Goal: Task Accomplishment & Management: Use online tool/utility

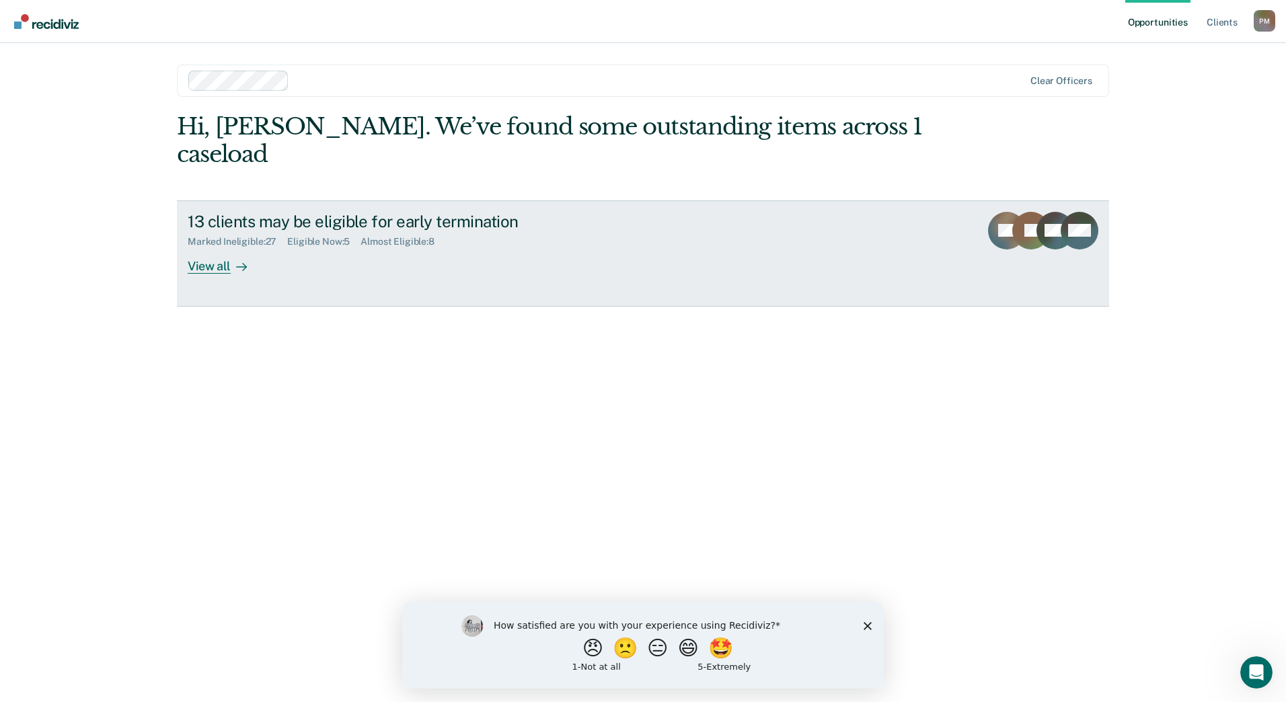
click at [231, 258] on div at bounding box center [239, 265] width 16 height 15
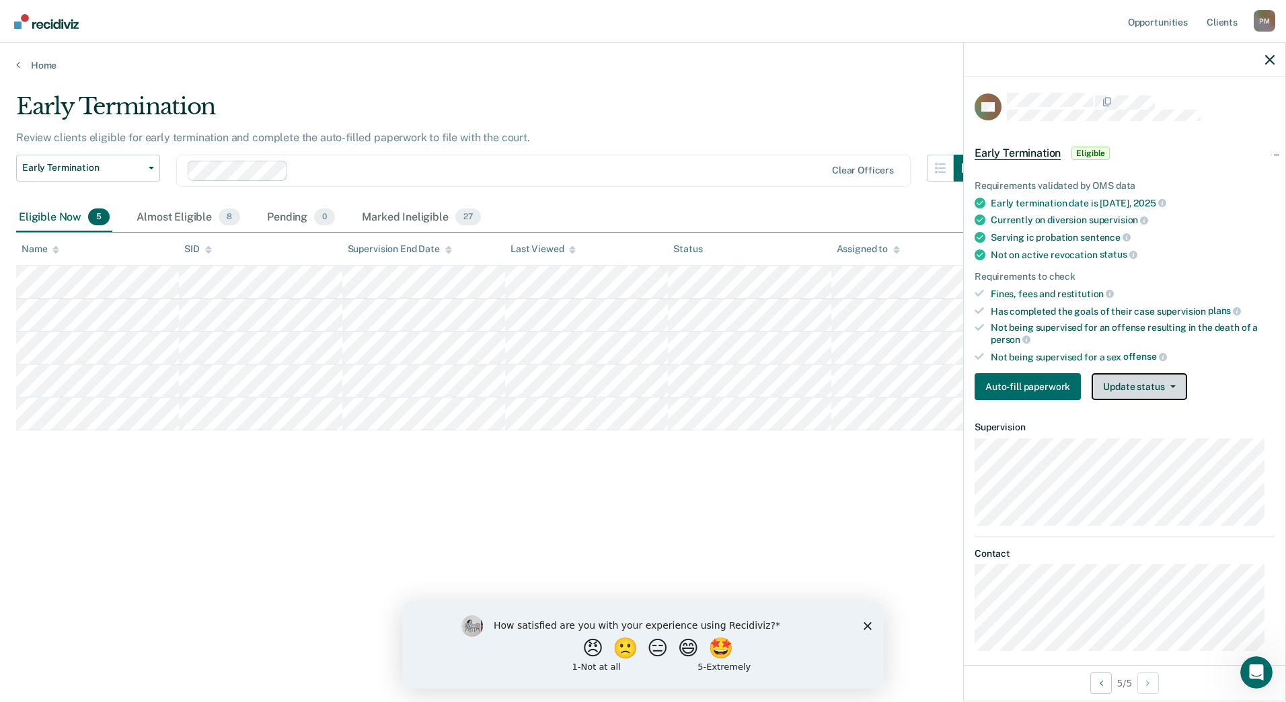
click at [1128, 388] on button "Update status" at bounding box center [1139, 386] width 95 height 27
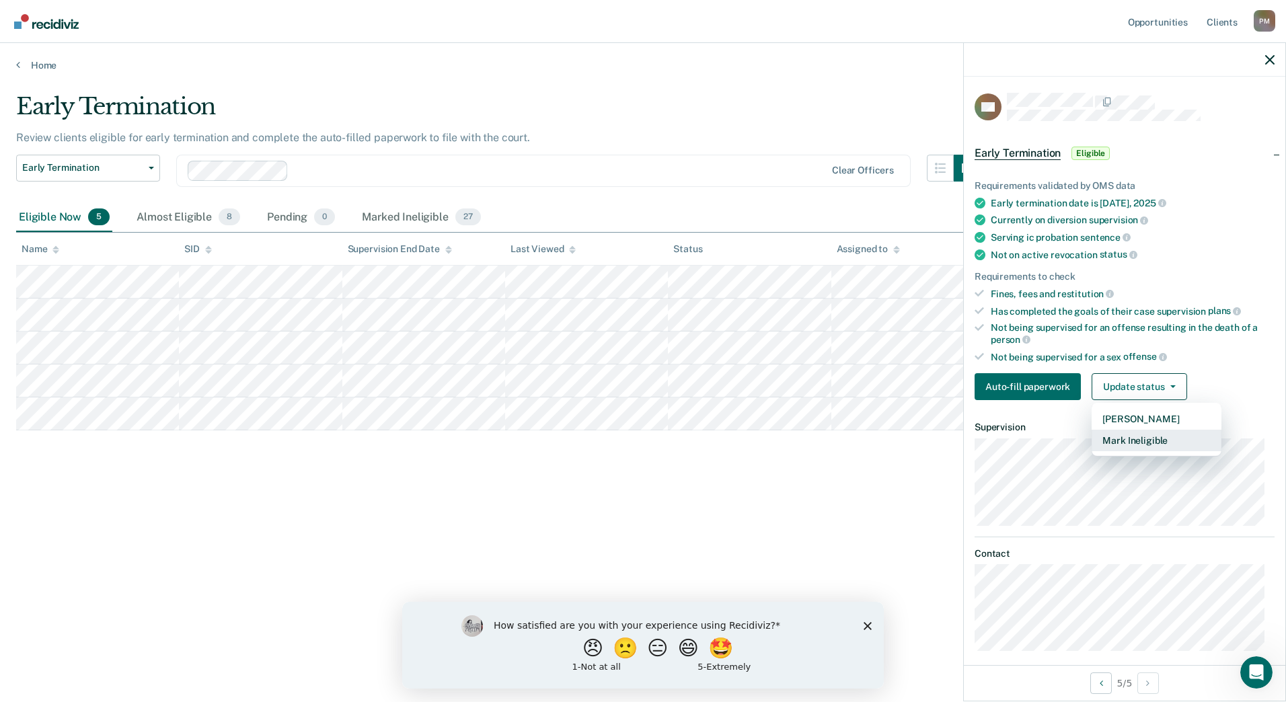
click at [1141, 446] on button "Mark Ineligible" at bounding box center [1157, 441] width 130 height 22
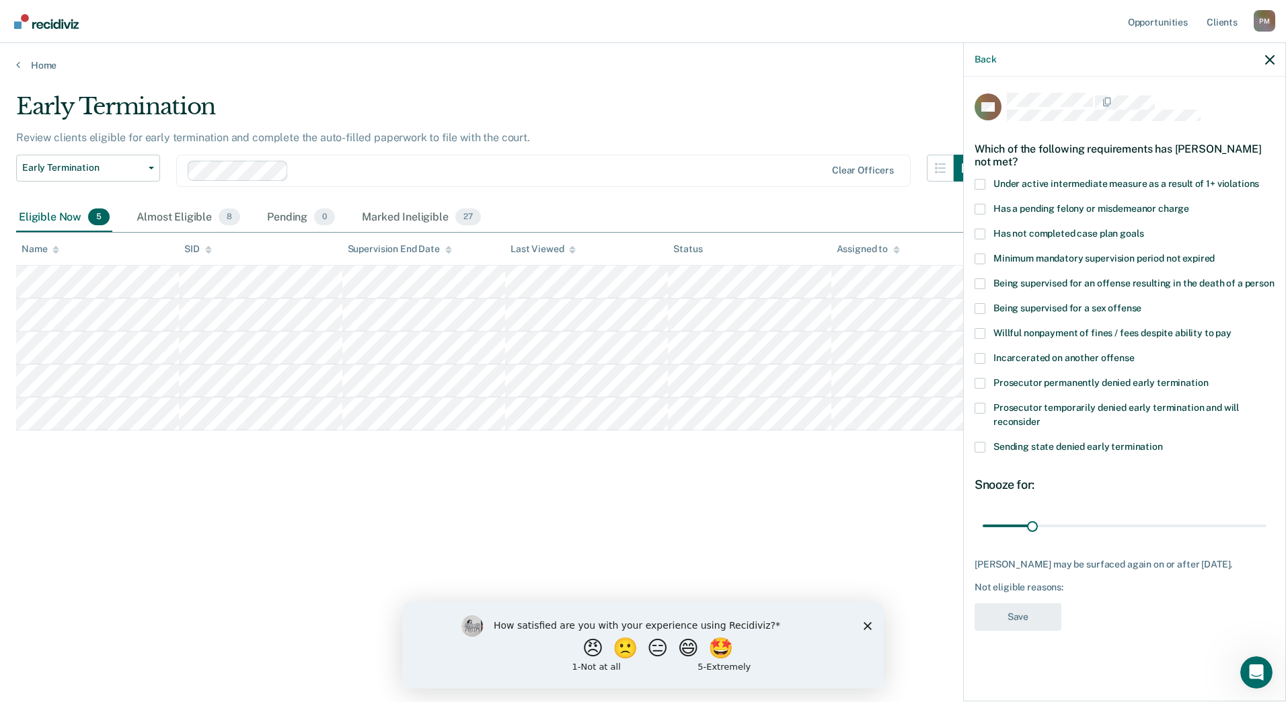
click at [982, 385] on span at bounding box center [980, 383] width 11 height 11
click at [1208, 378] on input "Prosecutor permanently denied early termination" at bounding box center [1208, 378] width 0 height 0
click at [984, 409] on span at bounding box center [980, 408] width 11 height 11
click at [1041, 417] on input "Prosecutor temporarily denied early termination and will reconsider" at bounding box center [1041, 417] width 0 height 0
click at [984, 382] on span at bounding box center [980, 383] width 11 height 11
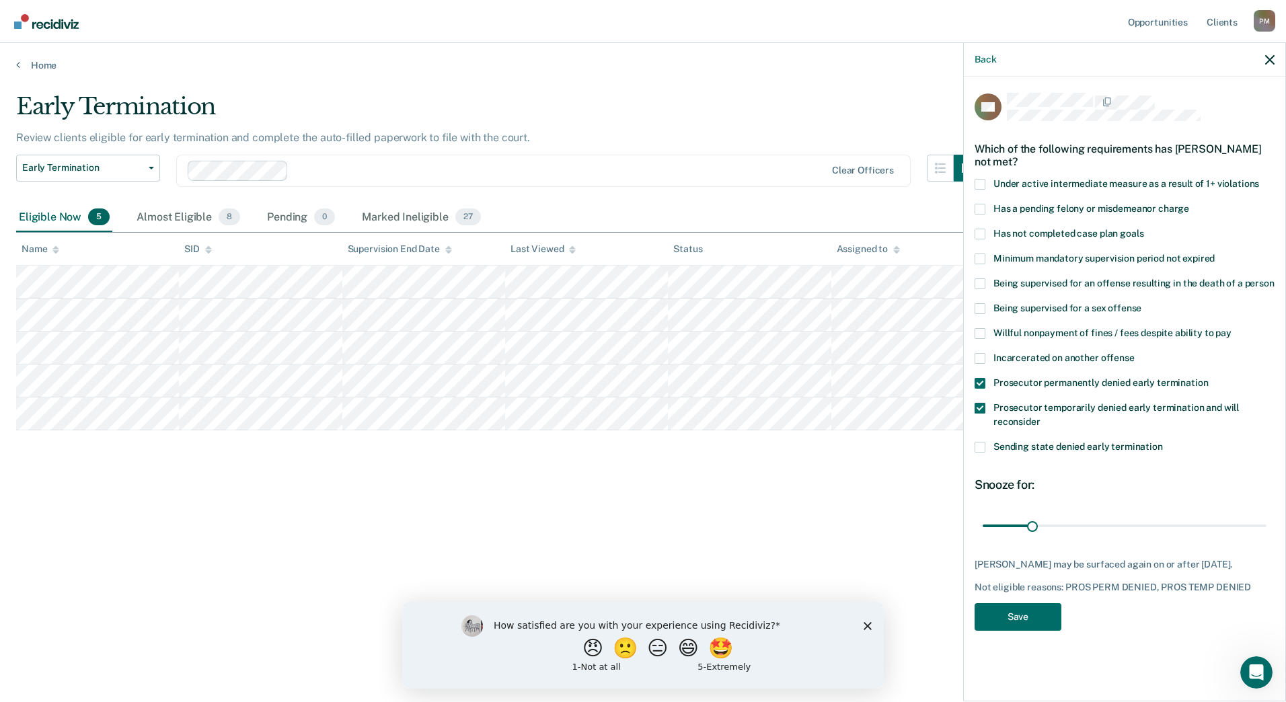
click at [1208, 378] on input "Prosecutor permanently denied early termination" at bounding box center [1208, 378] width 0 height 0
click at [1033, 528] on input "range" at bounding box center [1125, 526] width 284 height 24
click at [1041, 616] on button "Save" at bounding box center [1018, 618] width 87 height 28
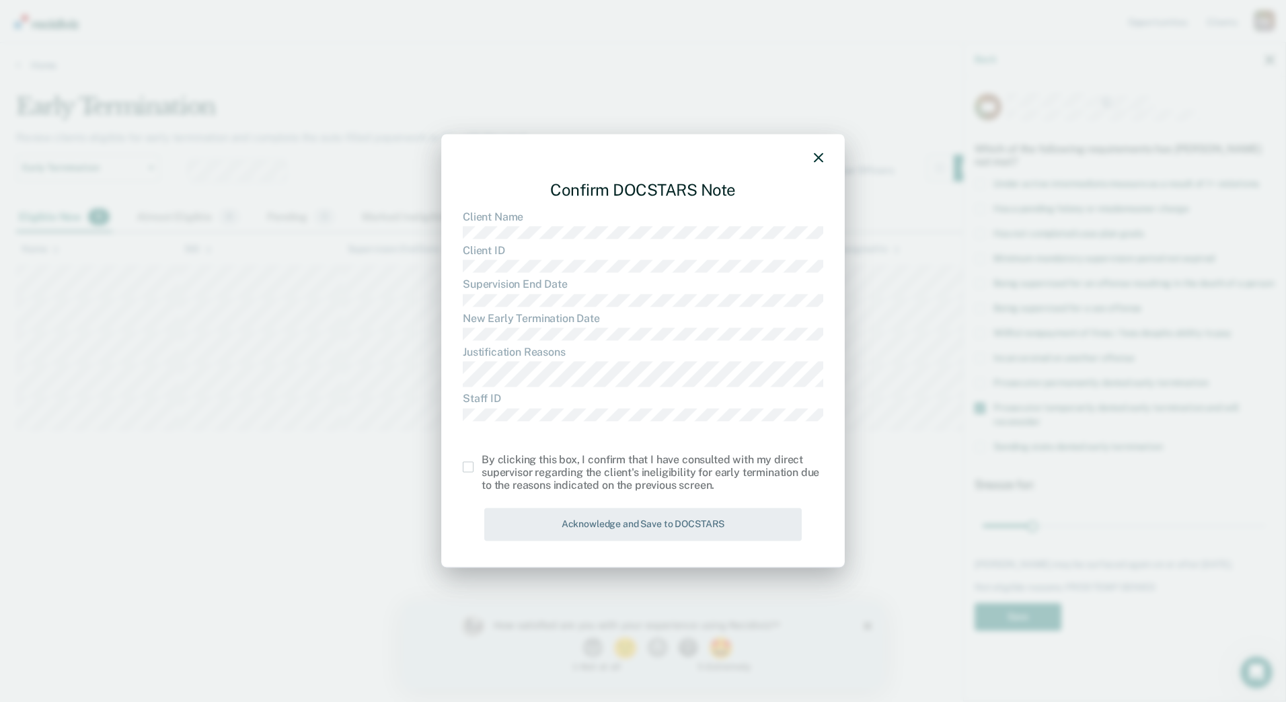
click at [470, 470] on span at bounding box center [468, 467] width 11 height 11
click at [482, 462] on input "checkbox" at bounding box center [482, 462] width 0 height 0
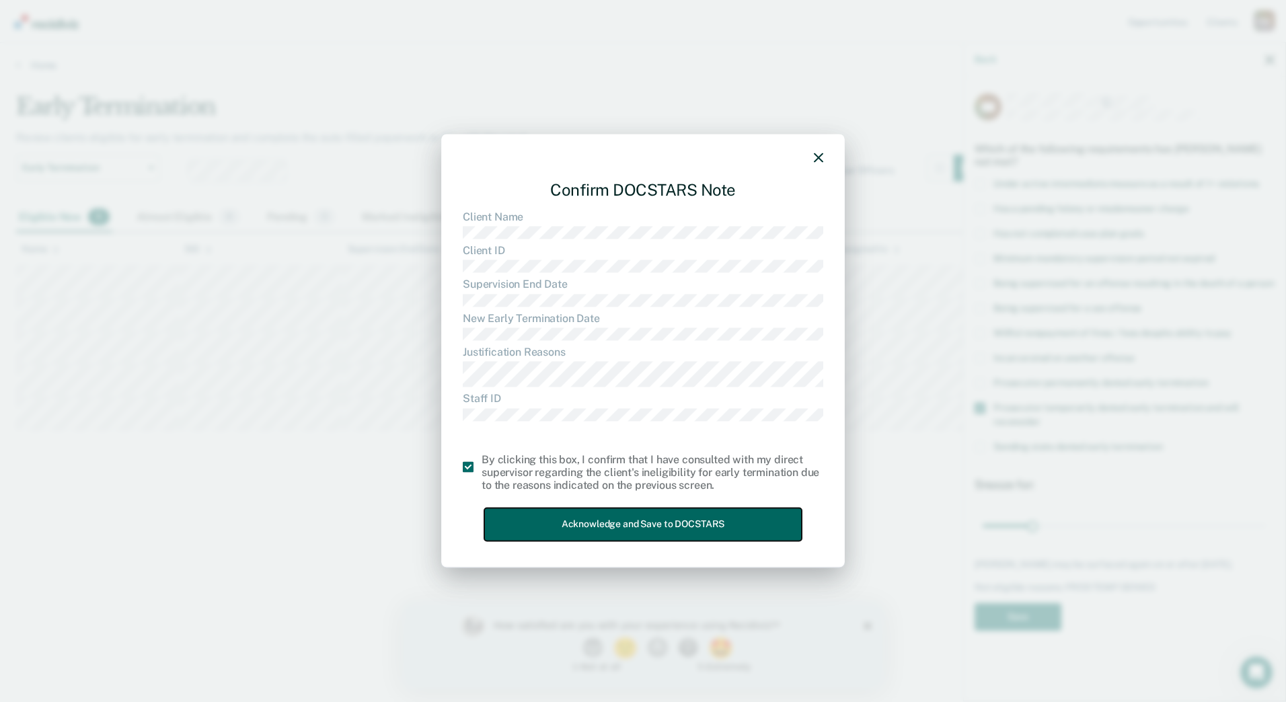
click at [538, 531] on button "Acknowledge and Save to DOCSTARS" at bounding box center [643, 525] width 318 height 33
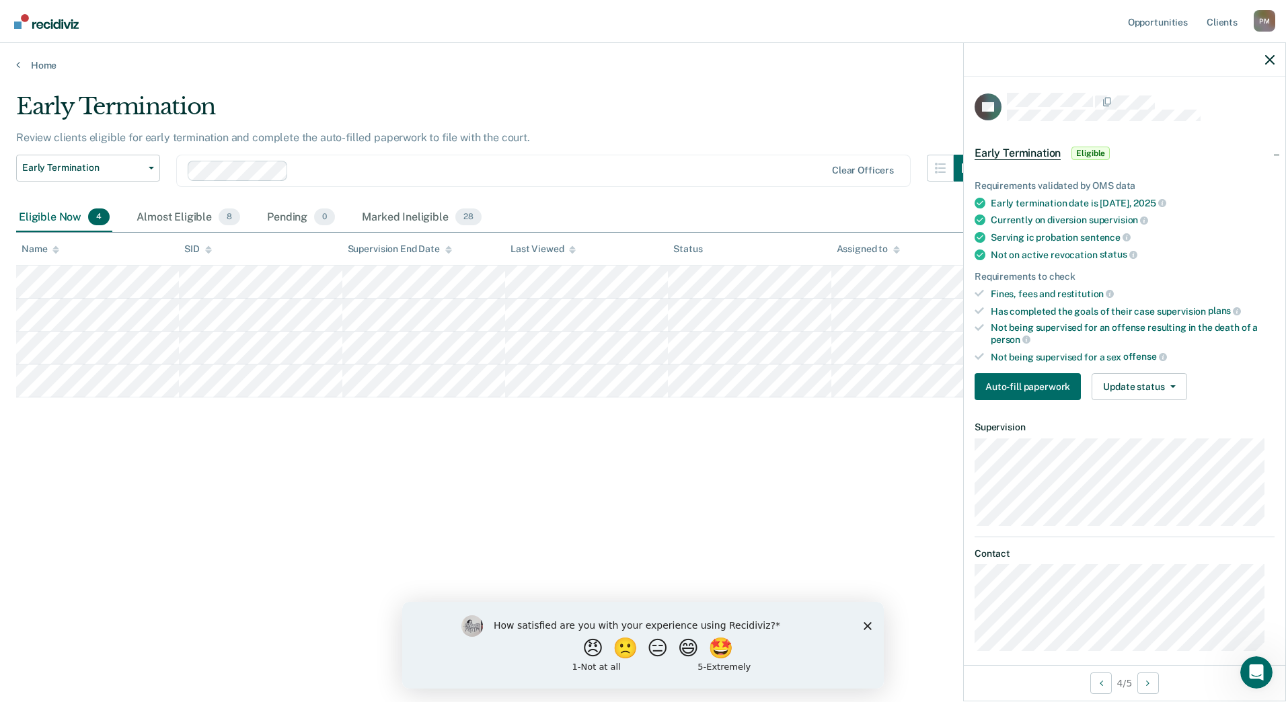
click at [1136, 367] on div "Requirements validated by OMS data Early termination date is [DATE] Currently o…" at bounding box center [1125, 285] width 322 height 252
click at [1134, 378] on button "Update status" at bounding box center [1139, 386] width 95 height 27
click at [1139, 389] on button "Update status" at bounding box center [1139, 386] width 95 height 27
click at [1135, 439] on button "Mark Ineligible" at bounding box center [1157, 441] width 130 height 22
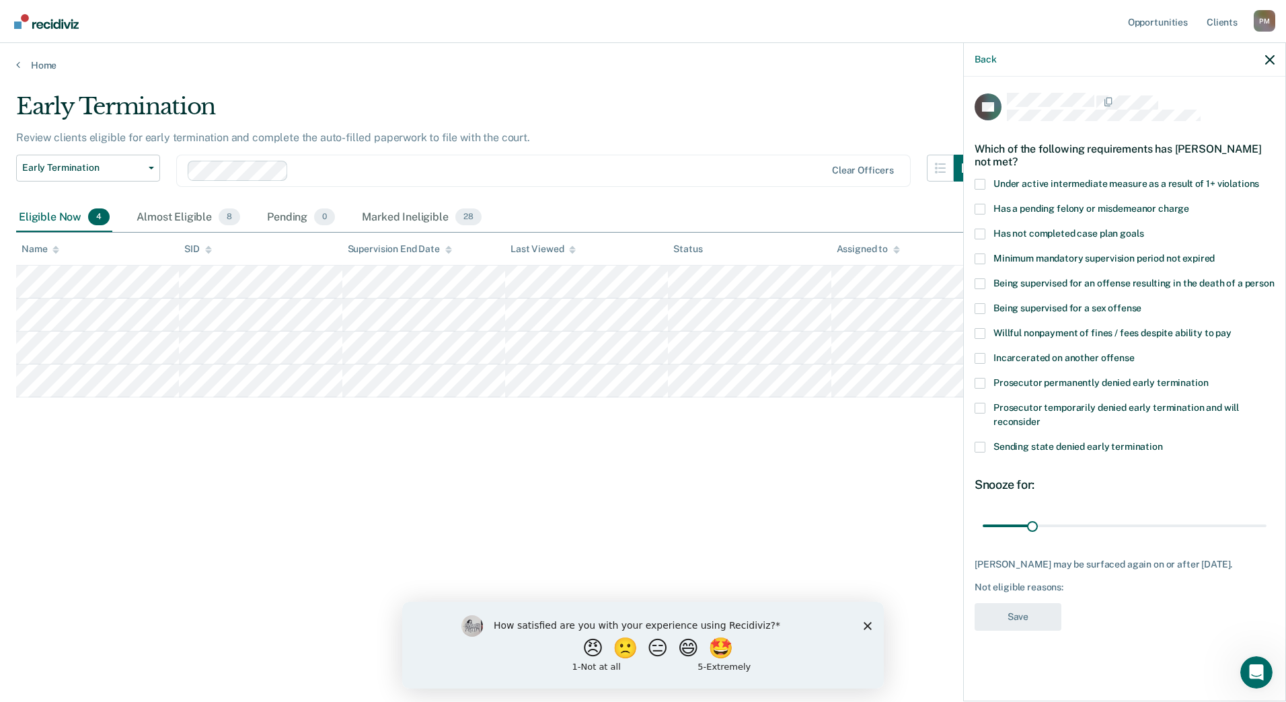
click at [986, 233] on label "Has not completed case plan goals" at bounding box center [1125, 236] width 300 height 14
click at [1144, 229] on input "Has not completed case plan goals" at bounding box center [1144, 229] width 0 height 0
drag, startPoint x: 1030, startPoint y: 525, endPoint x: 1124, endPoint y: 530, distance: 93.6
type input "90"
click at [1124, 530] on input "range" at bounding box center [1125, 526] width 284 height 24
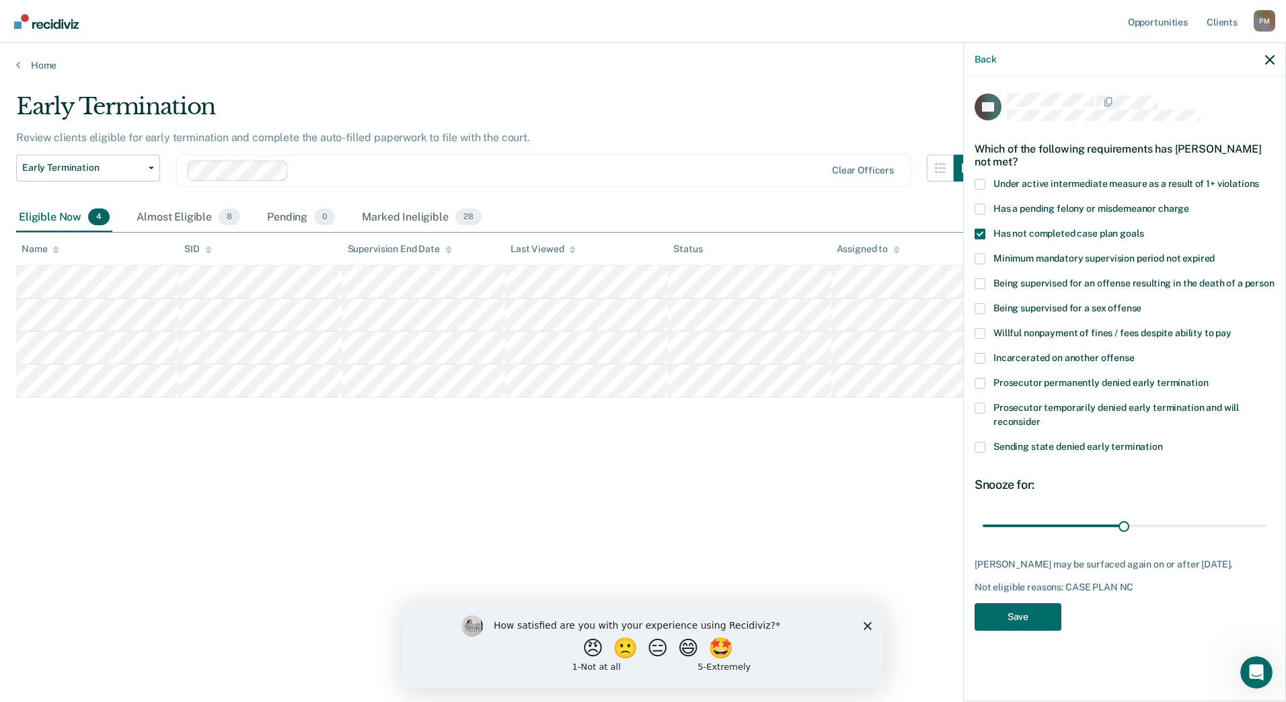
drag, startPoint x: 1105, startPoint y: 653, endPoint x: 1089, endPoint y: 659, distance: 17.0
drag, startPoint x: 1089, startPoint y: 659, endPoint x: 1029, endPoint y: 633, distance: 65.1
click at [1029, 631] on button "Save" at bounding box center [1018, 618] width 87 height 28
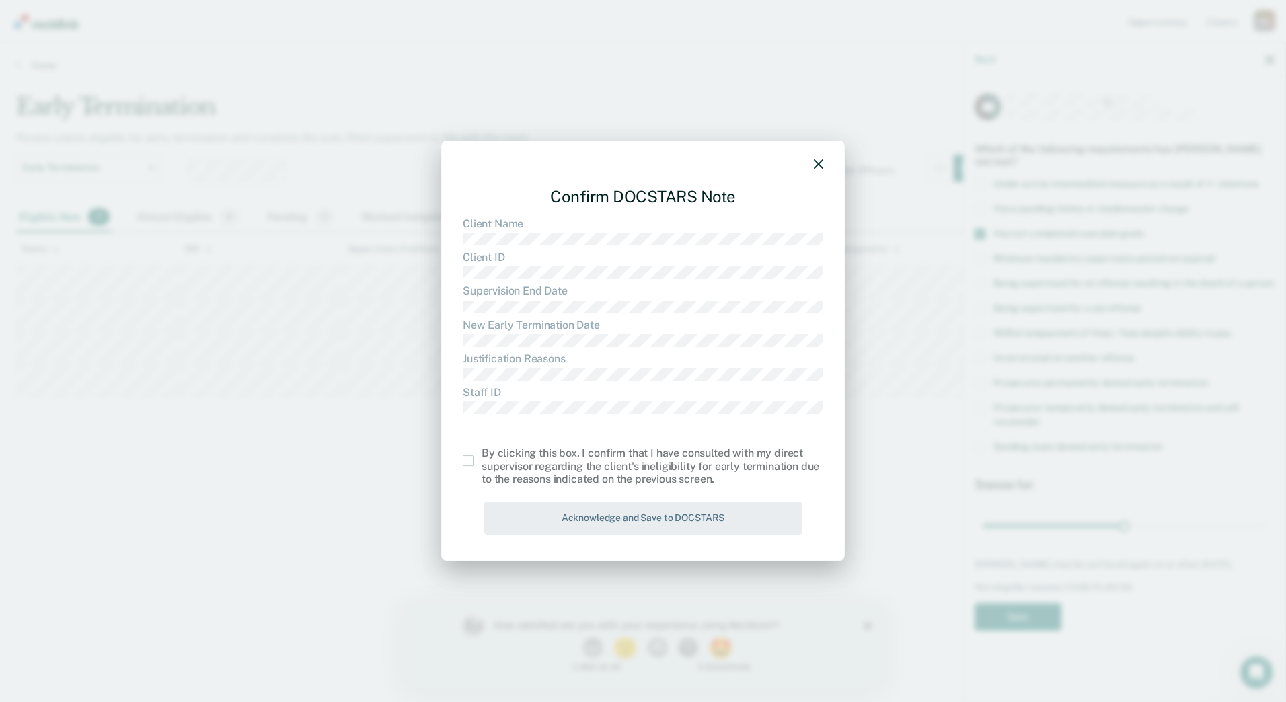
click at [468, 458] on span at bounding box center [468, 461] width 11 height 11
click at [482, 456] on input "checkbox" at bounding box center [482, 456] width 0 height 0
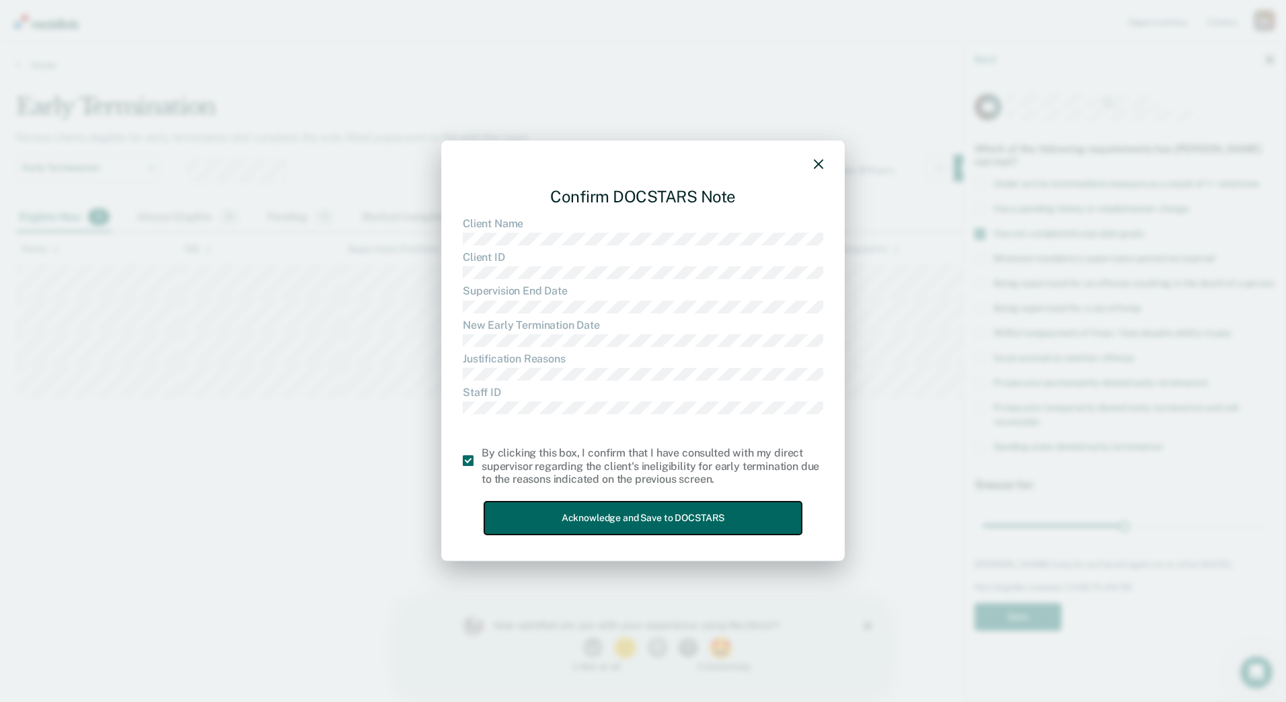
click at [544, 530] on button "Acknowledge and Save to DOCSTARS" at bounding box center [643, 518] width 318 height 33
